Goal: Information Seeking & Learning: Learn about a topic

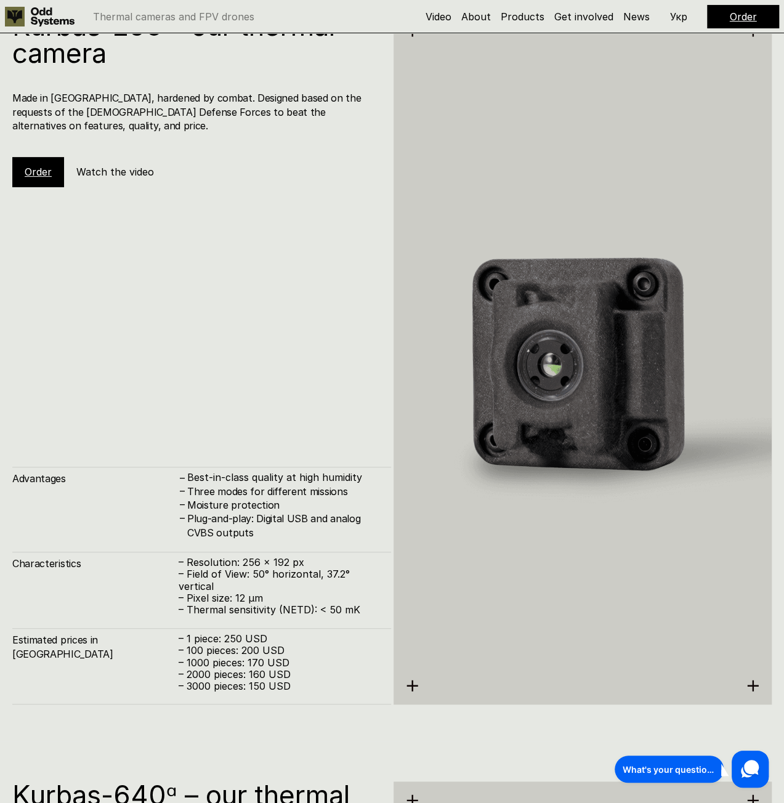
click at [41, 166] on link "Order" at bounding box center [38, 172] width 27 height 12
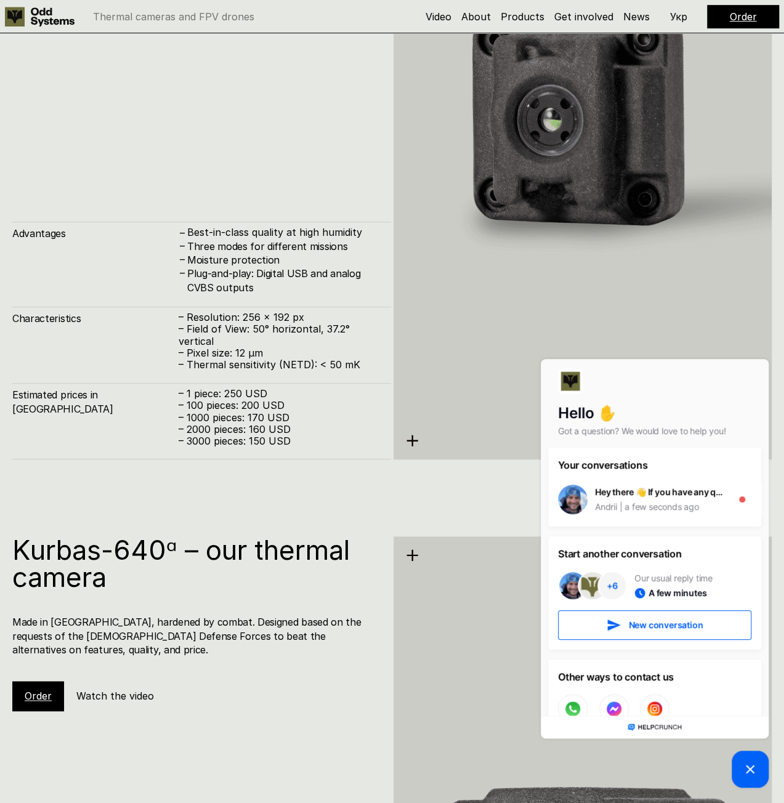
scroll to position [2719, 0]
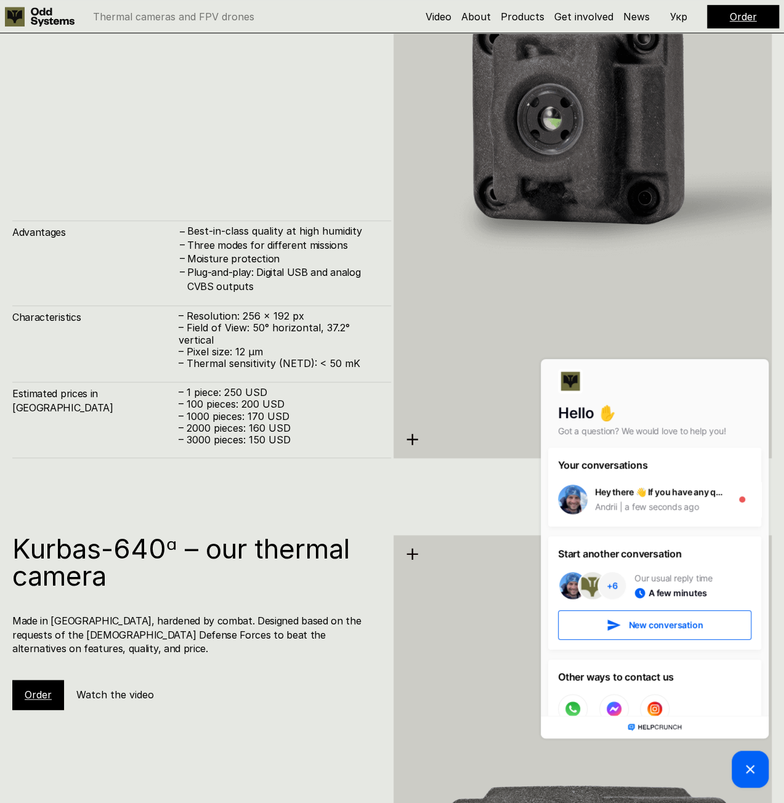
click at [413, 444] on div at bounding box center [583, 112] width 379 height 692
click at [413, 436] on icon at bounding box center [412, 439] width 13 height 13
click at [410, 440] on icon at bounding box center [412, 439] width 13 height 13
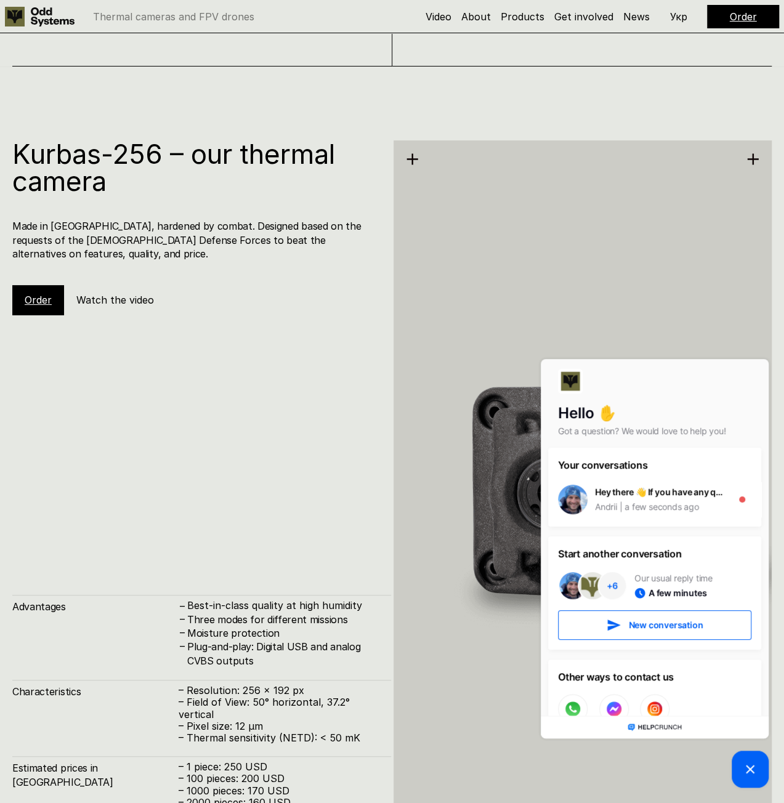
scroll to position [2288, 0]
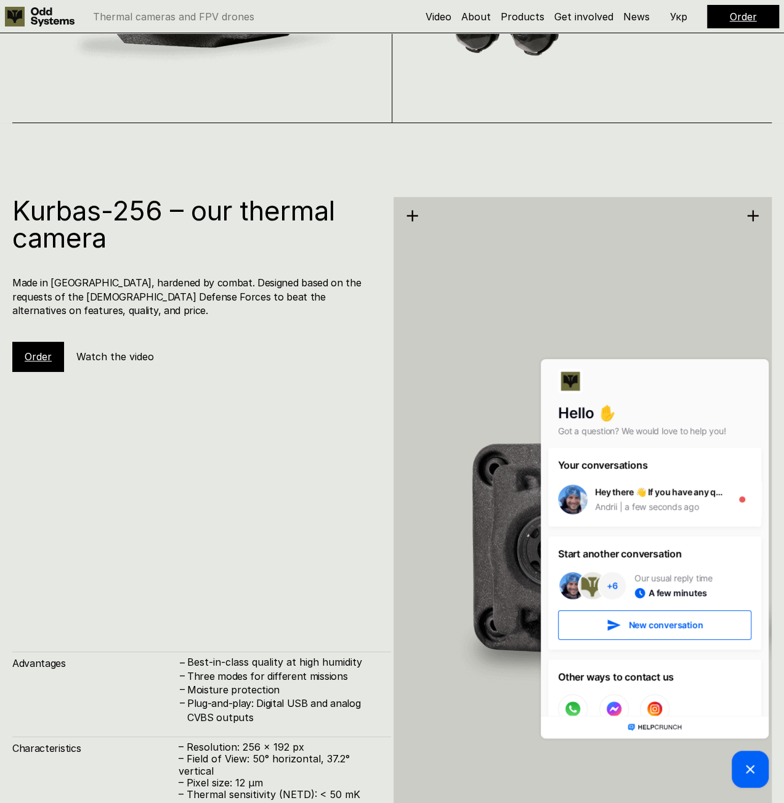
click at [145, 350] on h5 "Watch the video" at bounding box center [115, 357] width 78 height 14
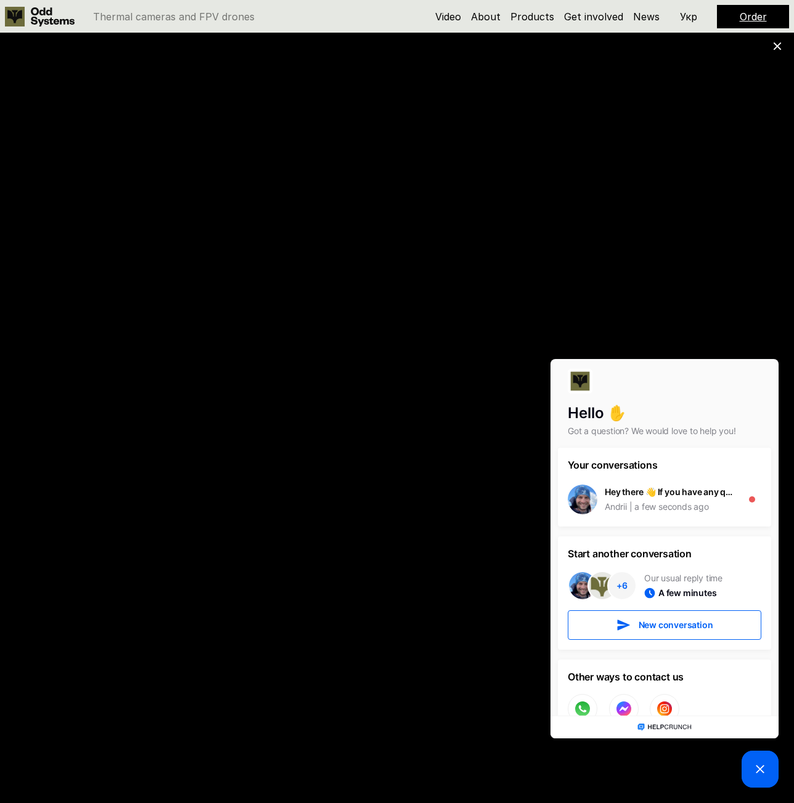
click at [755, 766] on icon at bounding box center [759, 769] width 15 height 15
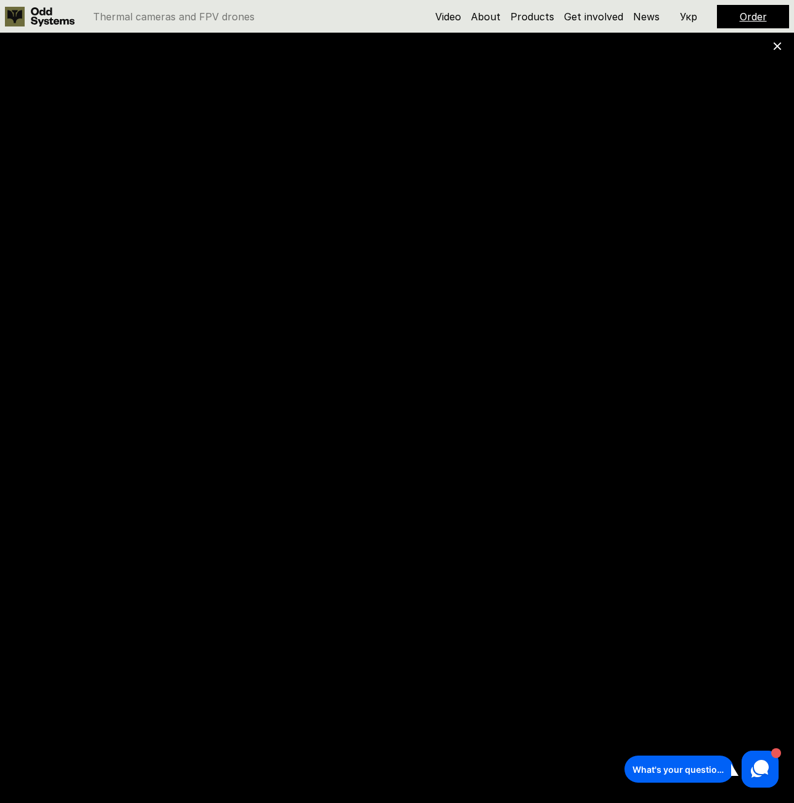
click at [773, 47] on icon at bounding box center [777, 46] width 9 height 9
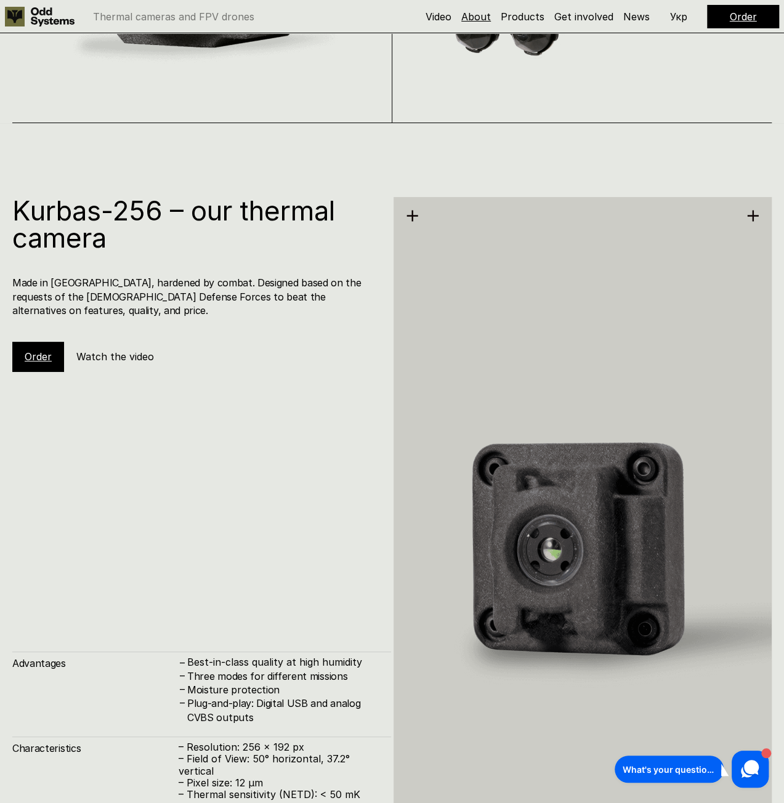
click at [483, 18] on link "About" at bounding box center [476, 16] width 30 height 12
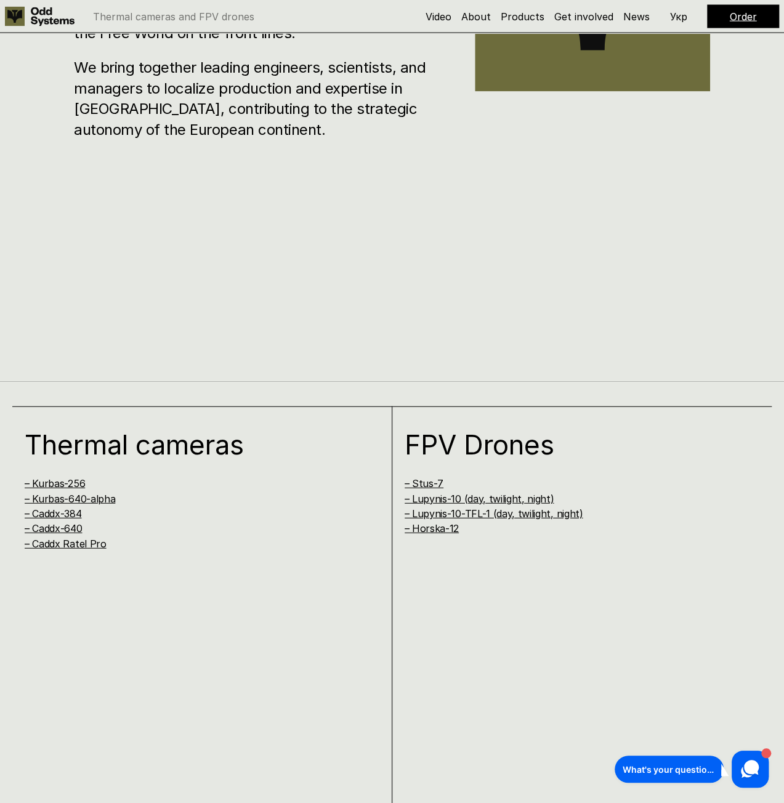
scroll to position [1236, 0]
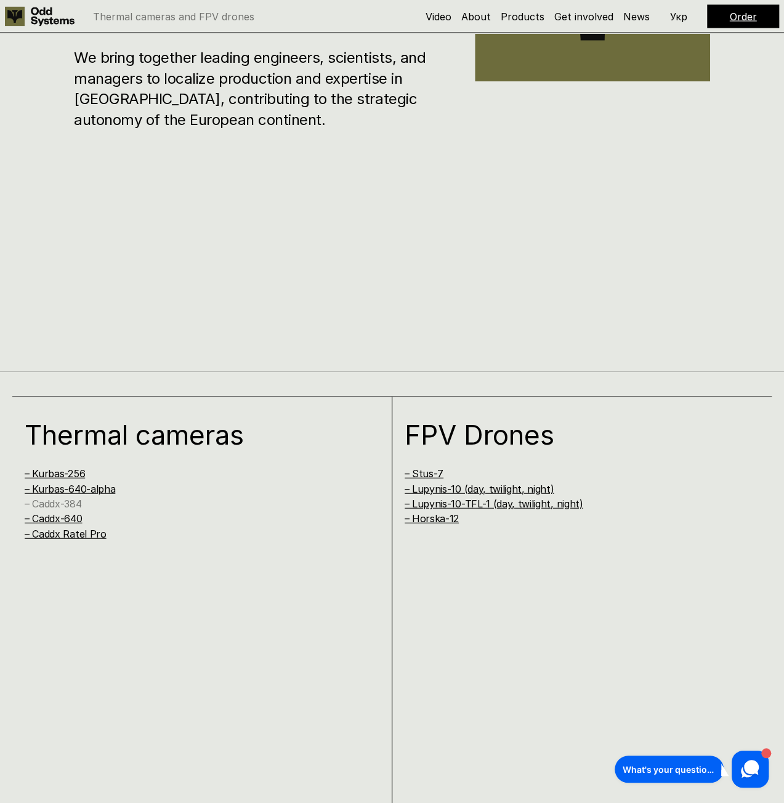
click at [71, 498] on link "– Caddx-384" at bounding box center [53, 504] width 57 height 12
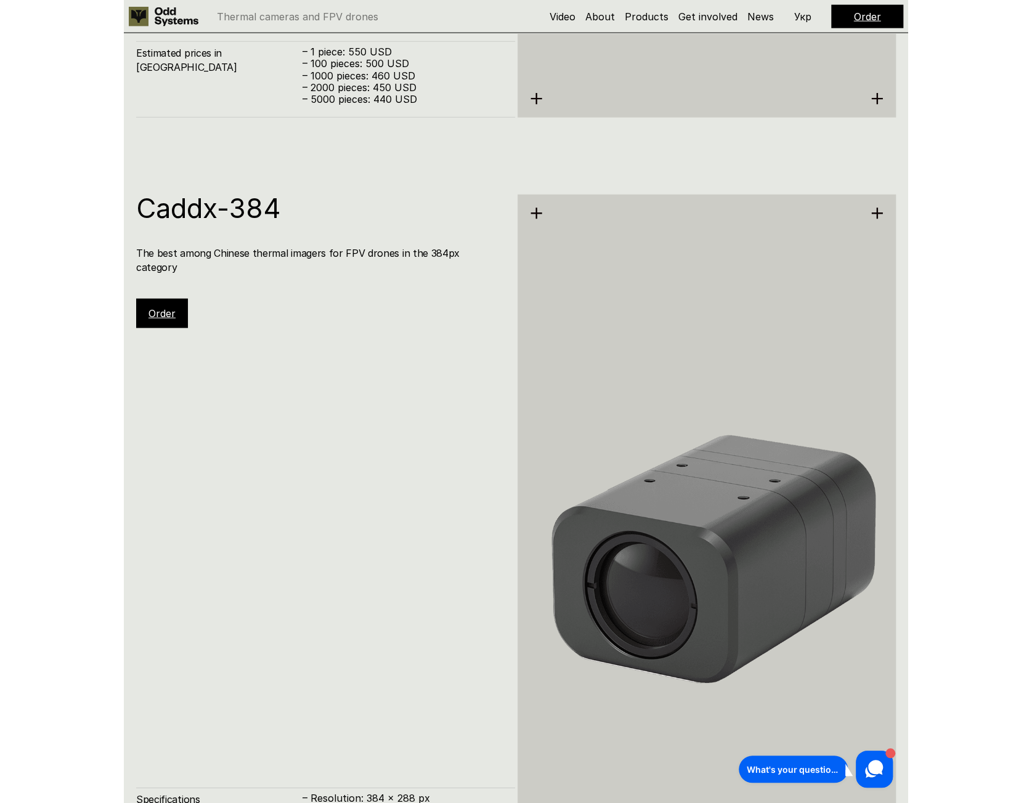
scroll to position [4018, 0]
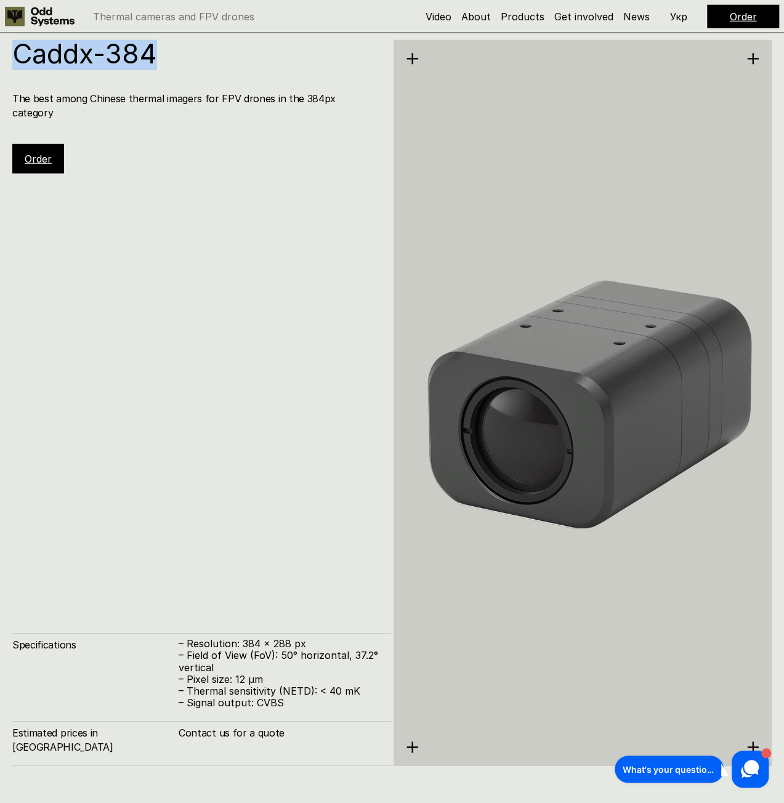
drag, startPoint x: 166, startPoint y: 44, endPoint x: 11, endPoint y: 52, distance: 155.5
click at [11, 52] on div "Caddx-384 The best among Chinese thermal imagers for FPV drones in the 384px ca…" at bounding box center [392, 401] width 784 height 803
copy h1 "Caddx-384"
